Goal: Task Accomplishment & Management: Use online tool/utility

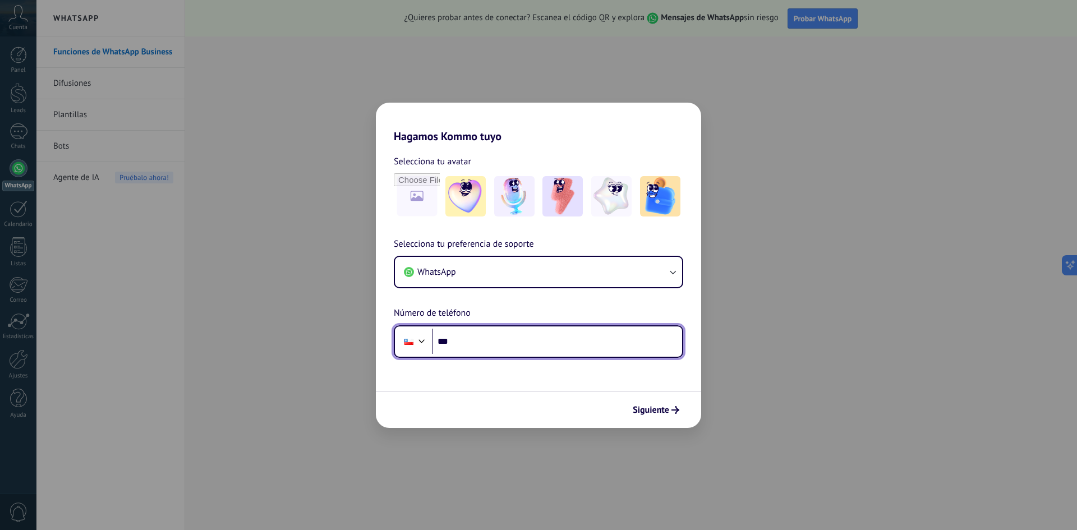
click at [500, 347] on input "***" at bounding box center [557, 342] width 250 height 26
type input "**********"
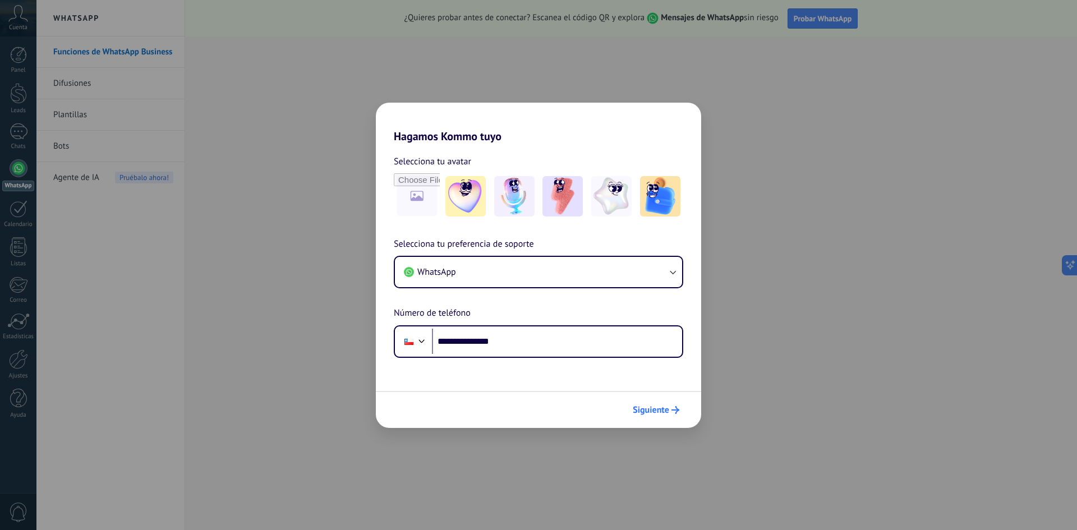
click at [653, 411] on span "Siguiente" at bounding box center [651, 410] width 36 height 8
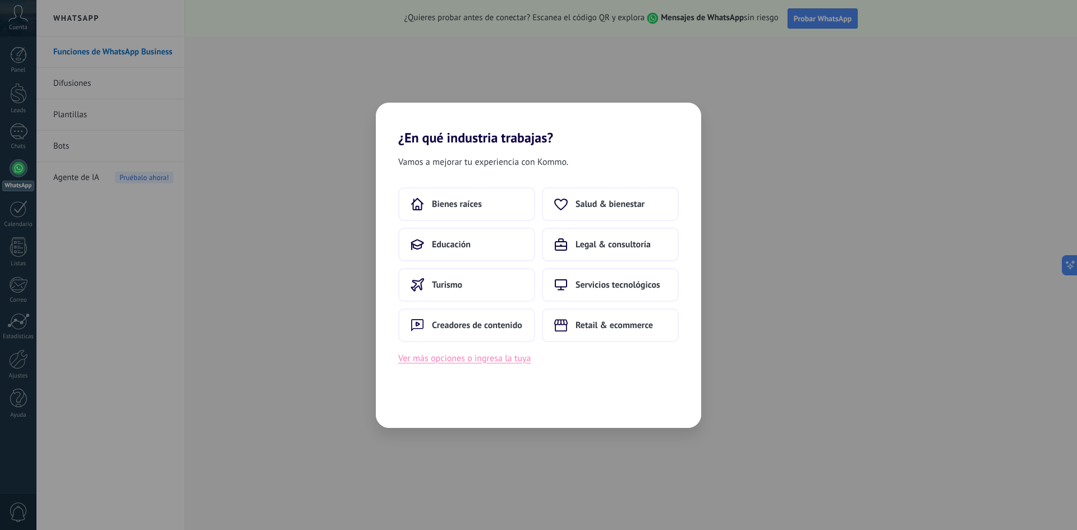
click at [474, 361] on button "Ver más opciones o ingresa la tuya" at bounding box center [464, 358] width 132 height 15
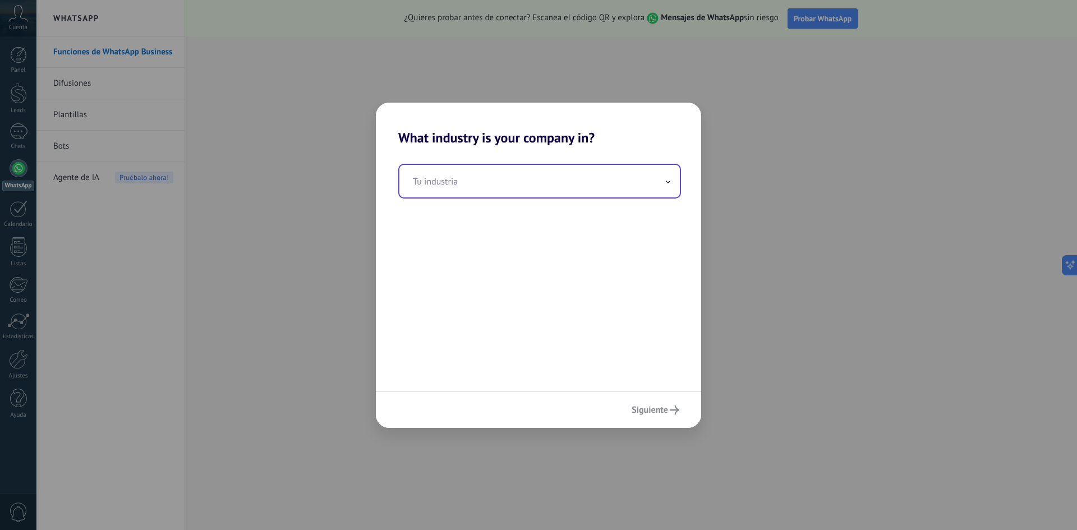
click at [498, 191] on input "text" at bounding box center [539, 181] width 280 height 33
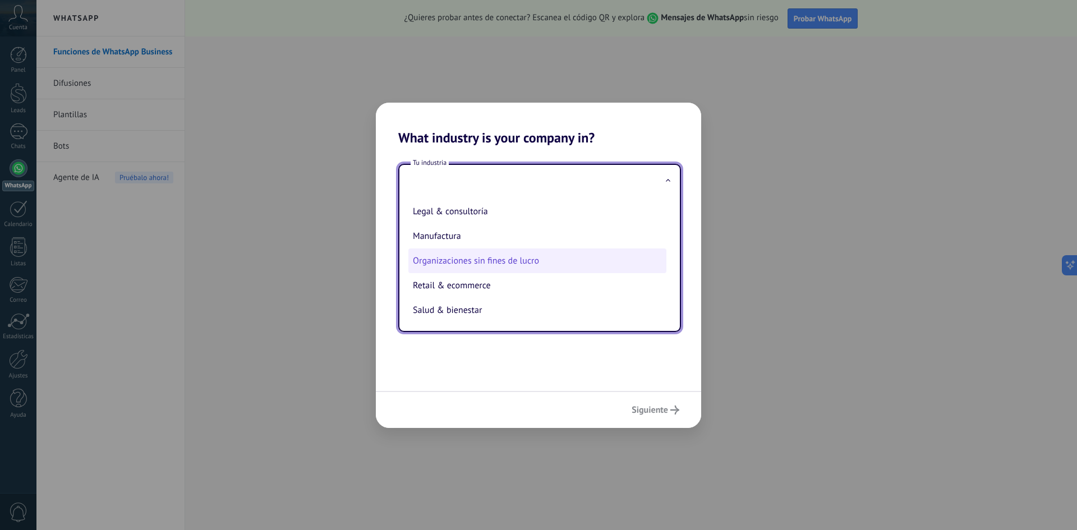
scroll to position [129, 0]
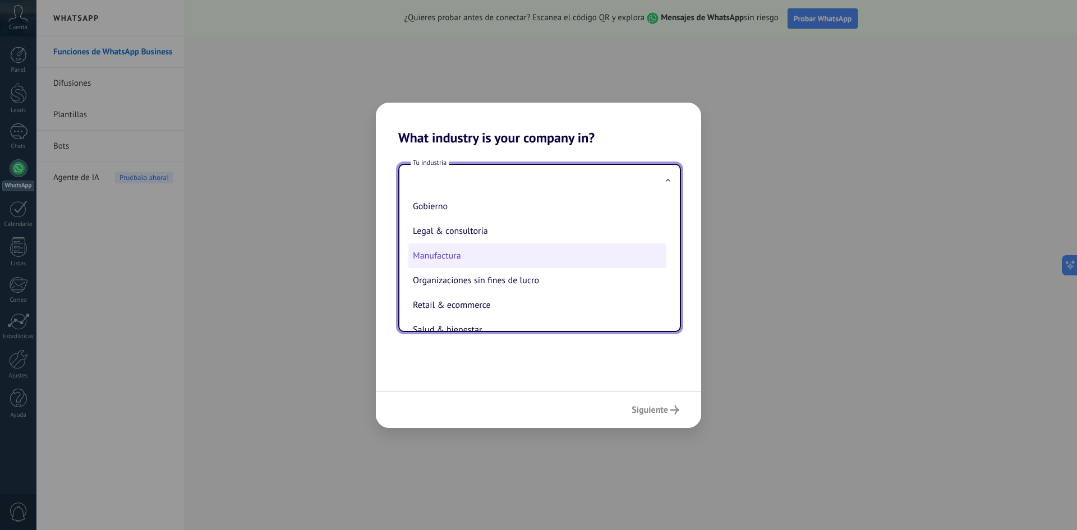
click at [445, 251] on li "Manufactura" at bounding box center [537, 255] width 258 height 25
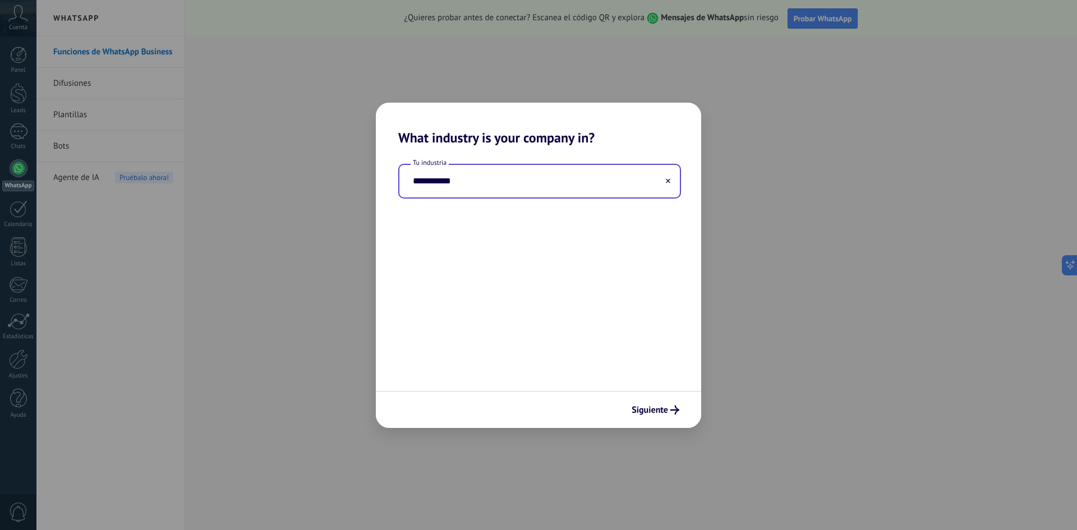
click at [617, 183] on input "**********" at bounding box center [539, 181] width 280 height 33
drag, startPoint x: 620, startPoint y: 183, endPoint x: 343, endPoint y: 163, distance: 277.9
click at [343, 163] on div "**********" at bounding box center [538, 265] width 1077 height 530
type input "*"
type input "**********"
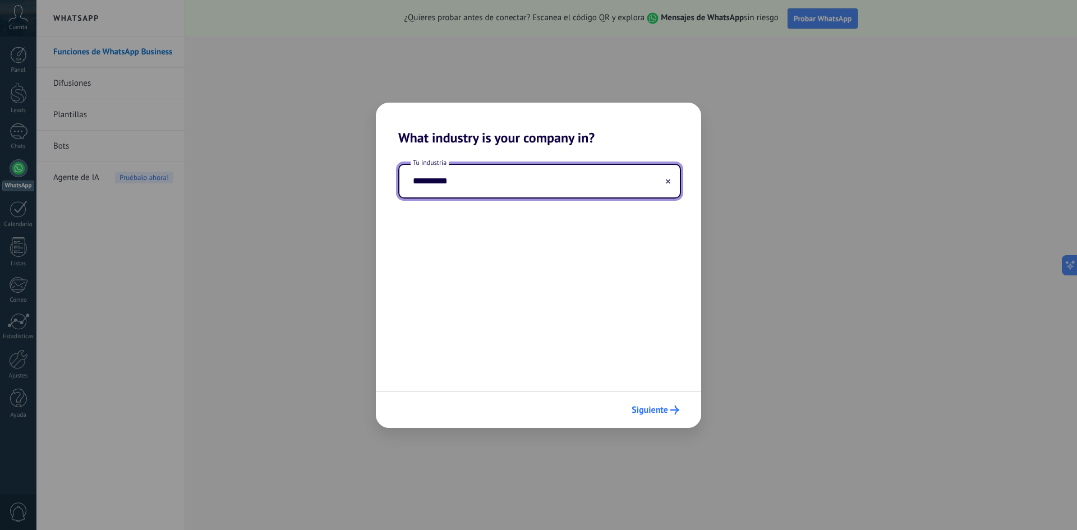
click at [634, 410] on span "Siguiente" at bounding box center [650, 410] width 36 height 8
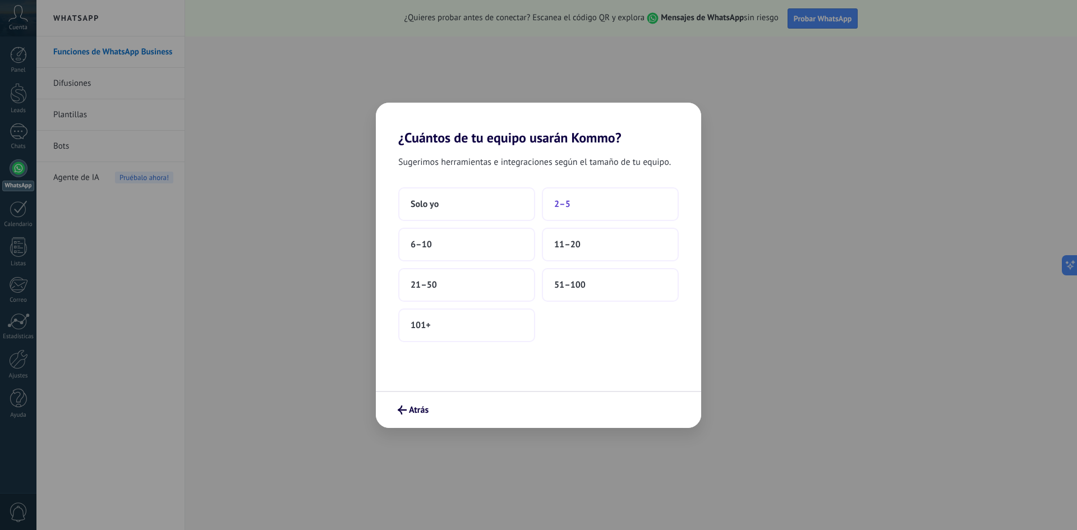
click at [564, 204] on span "2–5" at bounding box center [562, 204] width 16 height 11
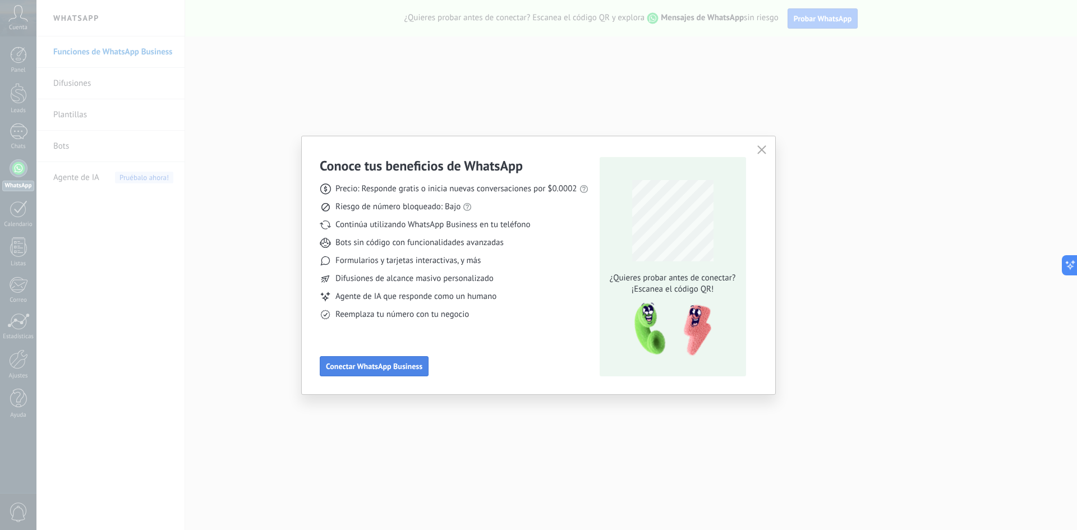
click at [399, 366] on span "Conectar WhatsApp Business" at bounding box center [374, 366] width 96 height 8
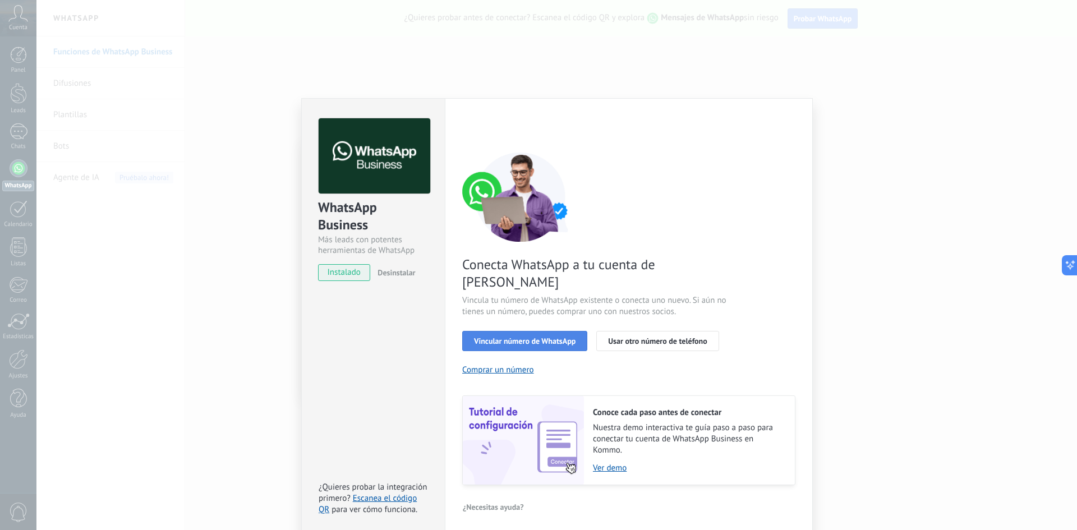
click at [488, 337] on span "Vincular número de WhatsApp" at bounding box center [525, 341] width 102 height 8
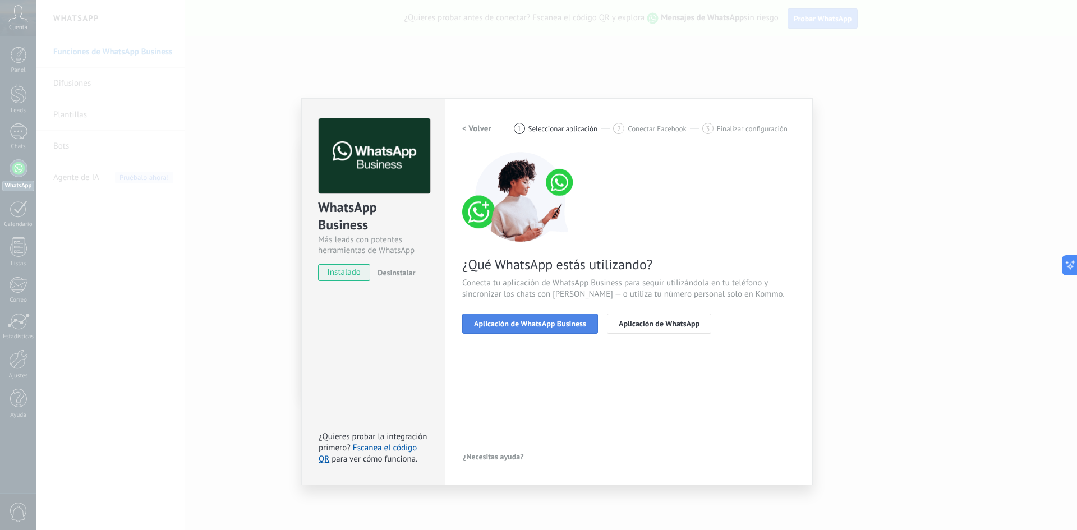
click at [504, 326] on span "Aplicación de WhatsApp Business" at bounding box center [530, 324] width 112 height 8
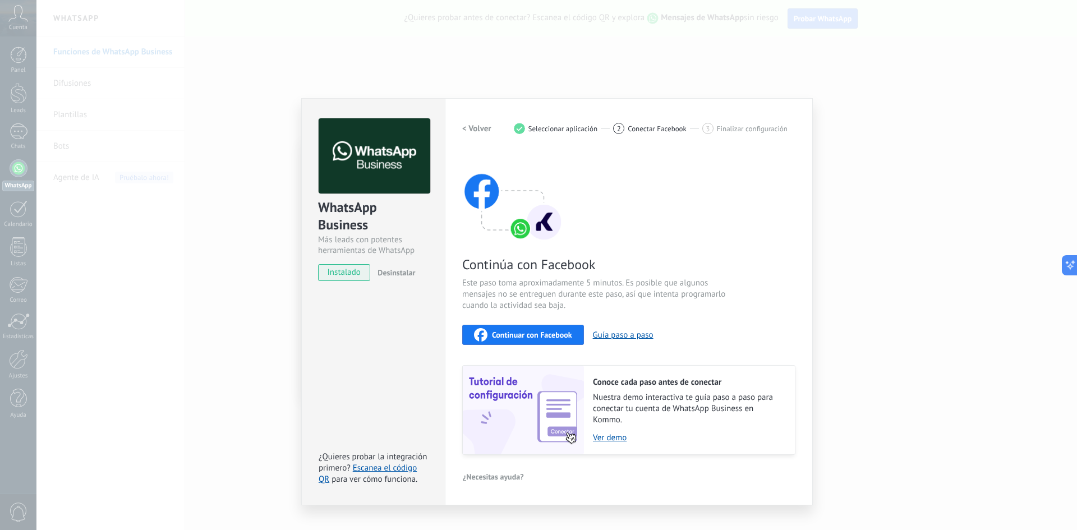
click at [343, 277] on span "instalado" at bounding box center [344, 272] width 51 height 17
click at [532, 332] on span "Continuar con Facebook" at bounding box center [532, 335] width 80 height 8
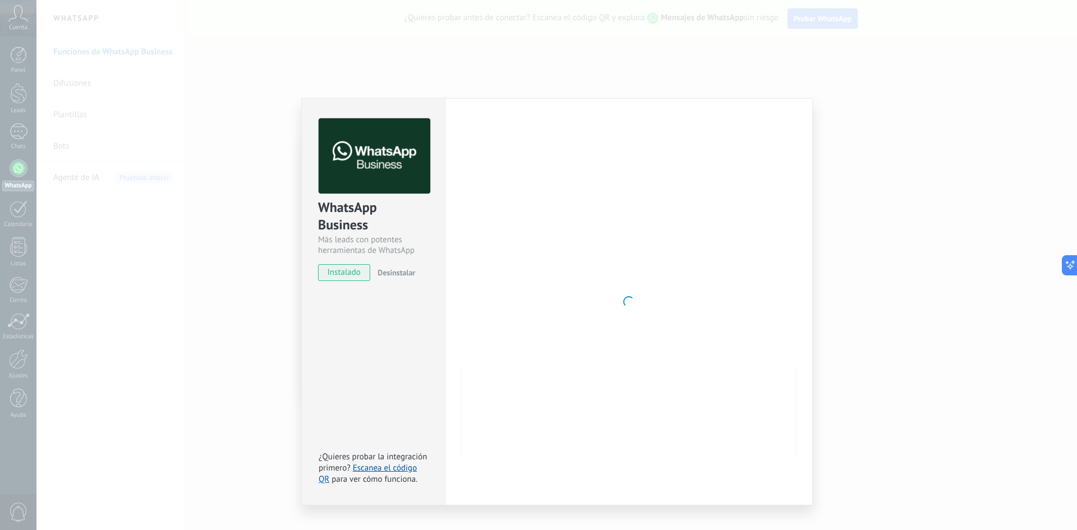
click at [845, 218] on div "WhatsApp Business Más leads con potentes herramientas de WhatsApp instalado Des…" at bounding box center [556, 265] width 1041 height 530
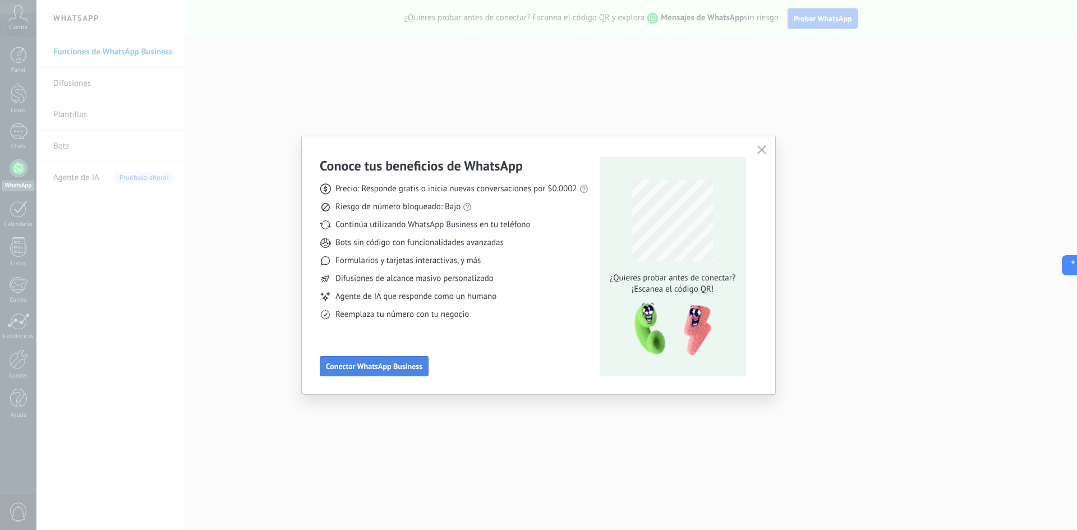
click at [338, 367] on span "Conectar WhatsApp Business" at bounding box center [374, 366] width 96 height 8
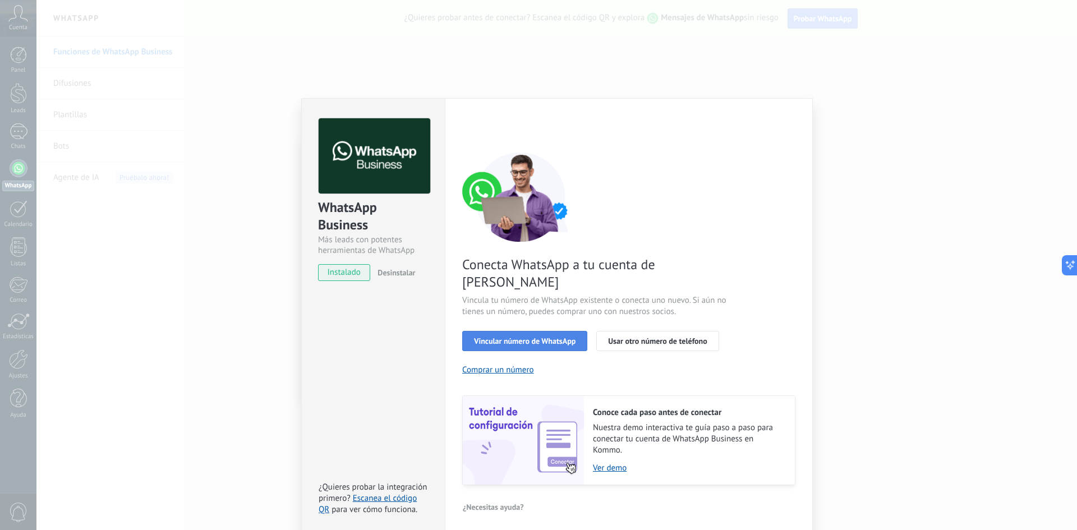
click at [521, 337] on span "Vincular número de WhatsApp" at bounding box center [525, 341] width 102 height 8
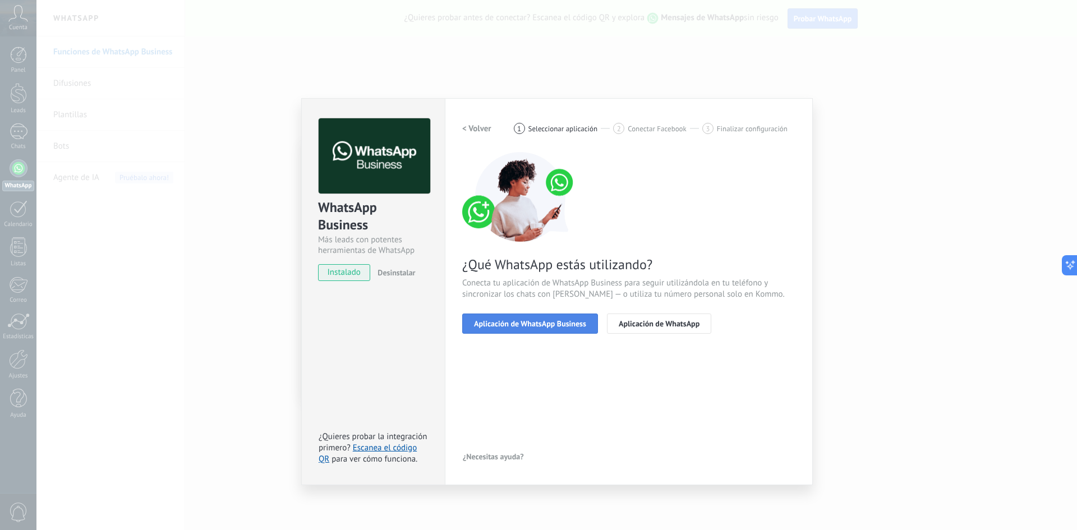
click at [525, 326] on span "Aplicación de WhatsApp Business" at bounding box center [530, 324] width 112 height 8
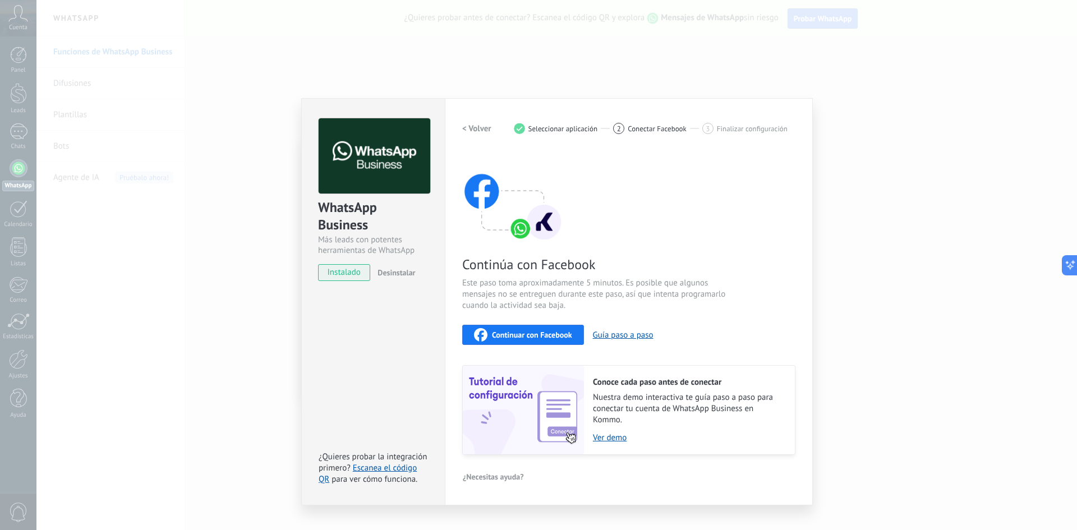
click at [530, 332] on span "Continuar con Facebook" at bounding box center [532, 335] width 80 height 8
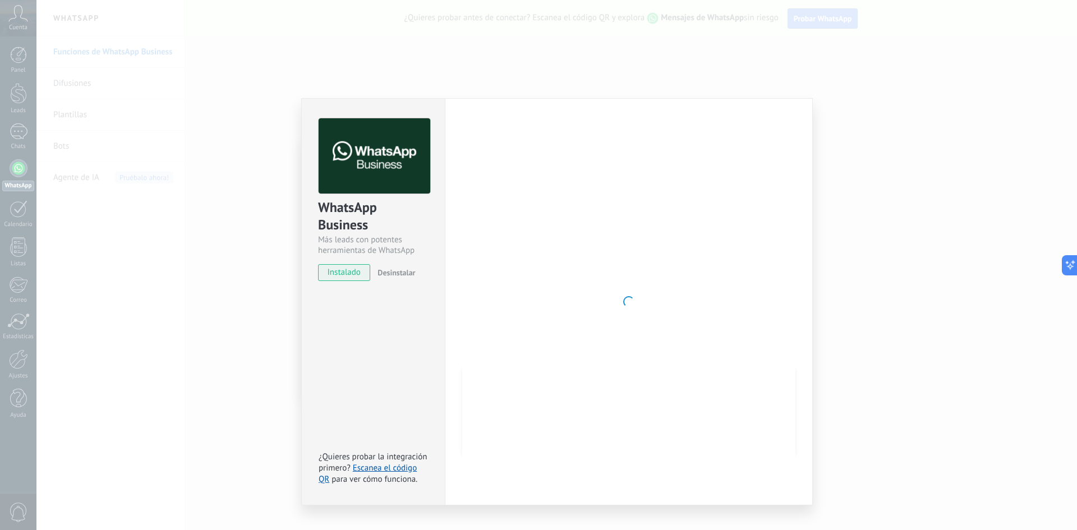
click at [928, 238] on div "WhatsApp Business Más leads con potentes herramientas de WhatsApp instalado Des…" at bounding box center [556, 265] width 1041 height 530
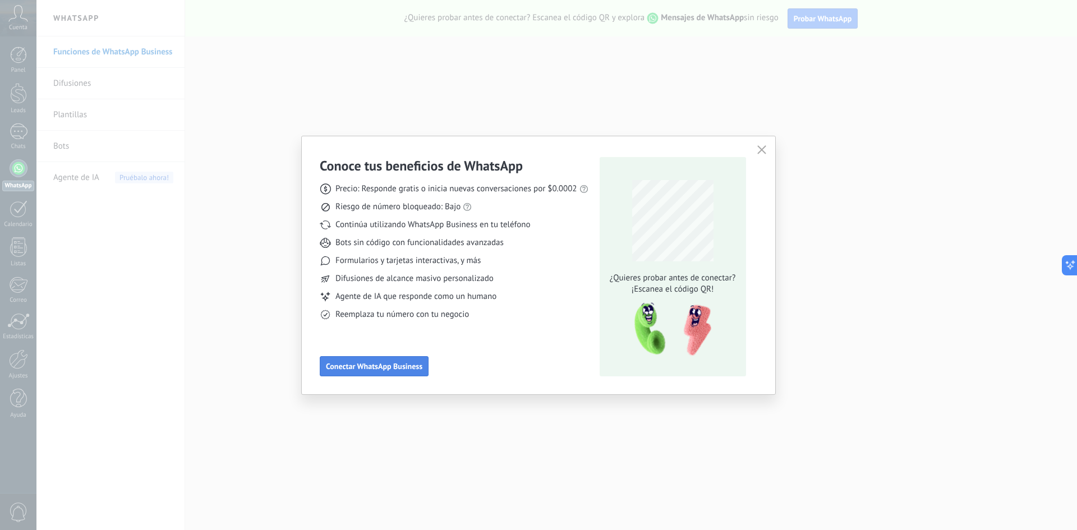
click at [406, 365] on span "Conectar WhatsApp Business" at bounding box center [374, 366] width 96 height 8
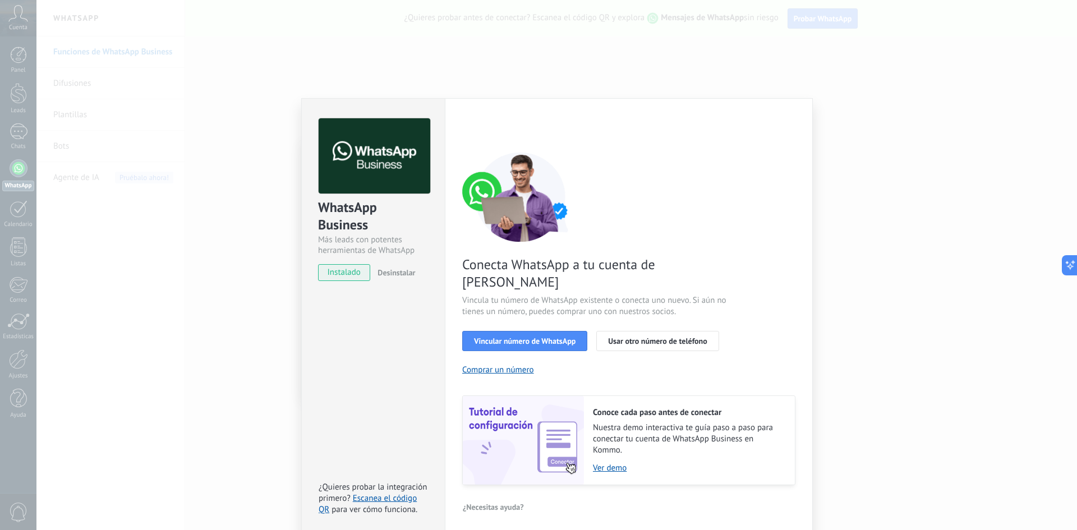
click at [352, 271] on span "instalado" at bounding box center [344, 272] width 51 height 17
click at [514, 337] on span "Vincular número de WhatsApp" at bounding box center [525, 341] width 102 height 8
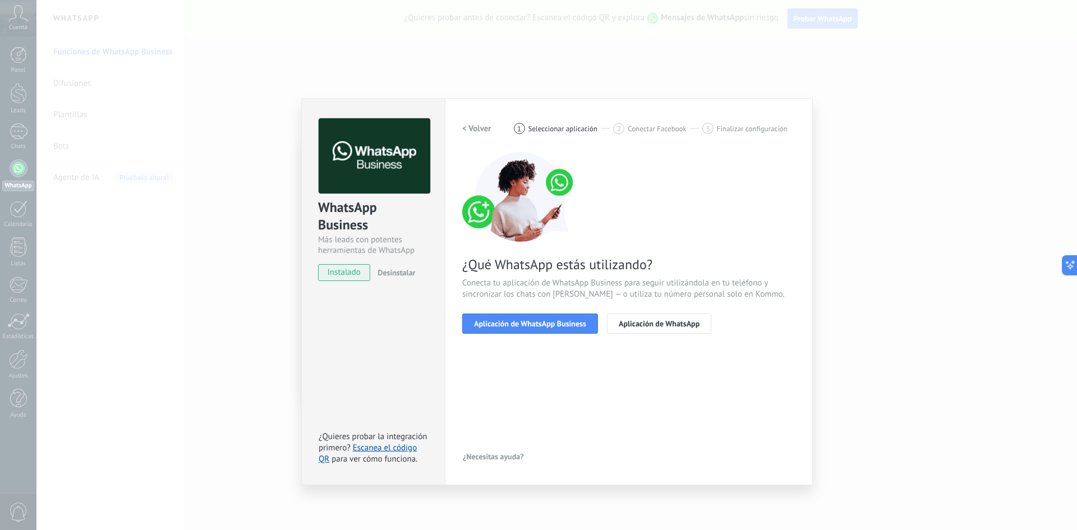
click at [514, 326] on span "Aplicación de WhatsApp Business" at bounding box center [530, 324] width 112 height 8
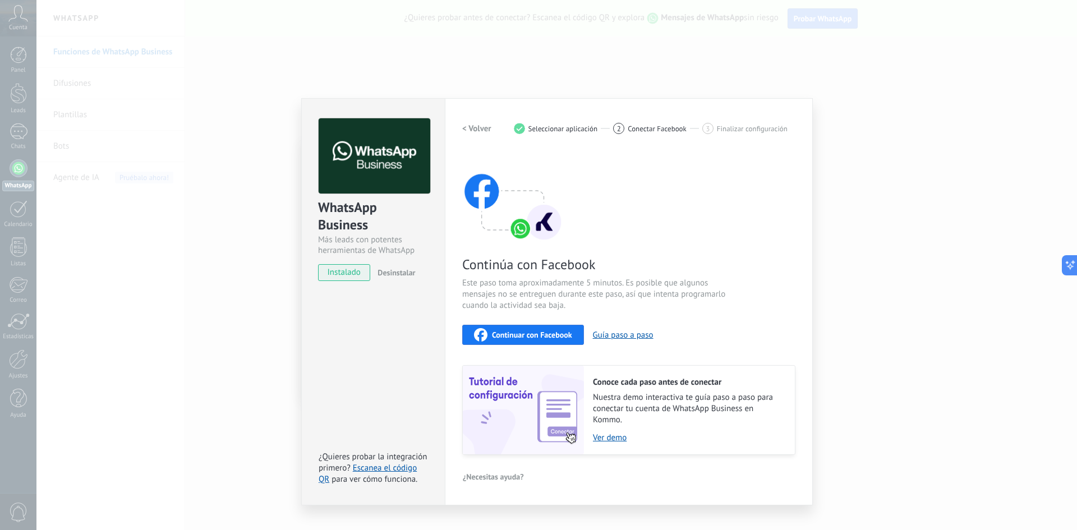
click at [514, 332] on span "Continuar con Facebook" at bounding box center [532, 335] width 80 height 8
click at [868, 155] on div "WhatsApp Business Más leads con potentes herramientas de WhatsApp instalado Des…" at bounding box center [556, 265] width 1041 height 530
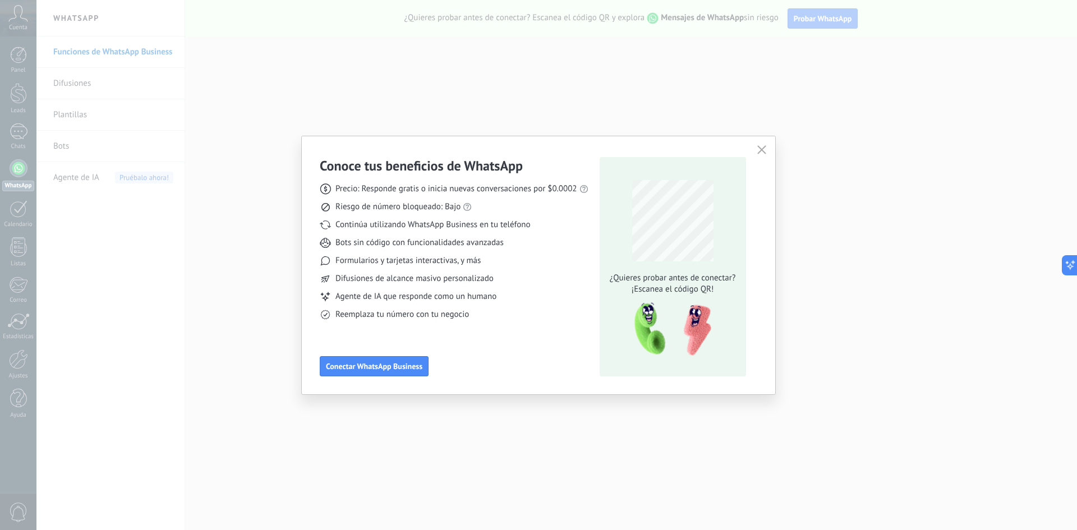
click at [876, 175] on div "Conoce tus beneficios de WhatsApp Precio: Responde gratis o inicia nuevas conve…" at bounding box center [538, 265] width 1077 height 530
click at [764, 148] on icon "button" at bounding box center [761, 149] width 9 height 9
